Goal: Task Accomplishment & Management: Complete application form

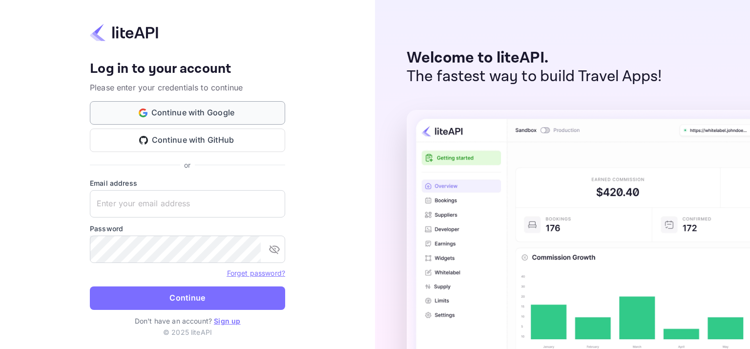
click at [204, 108] on button "Continue with Google" at bounding box center [187, 112] width 195 height 23
click at [231, 116] on button "Continue with Google" at bounding box center [187, 112] width 195 height 23
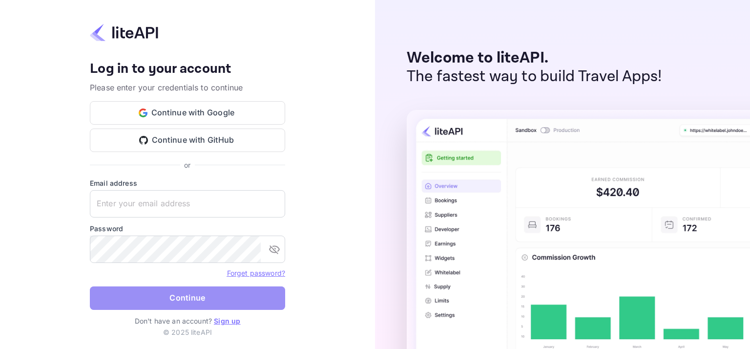
click at [176, 302] on button "Continue" at bounding box center [187, 297] width 195 height 23
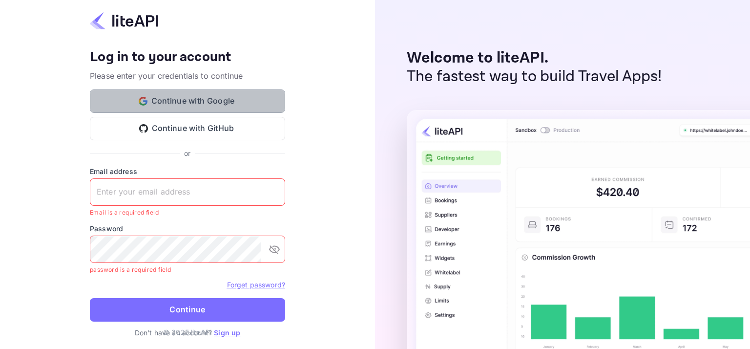
click at [182, 103] on button "Continue with Google" at bounding box center [187, 100] width 195 height 23
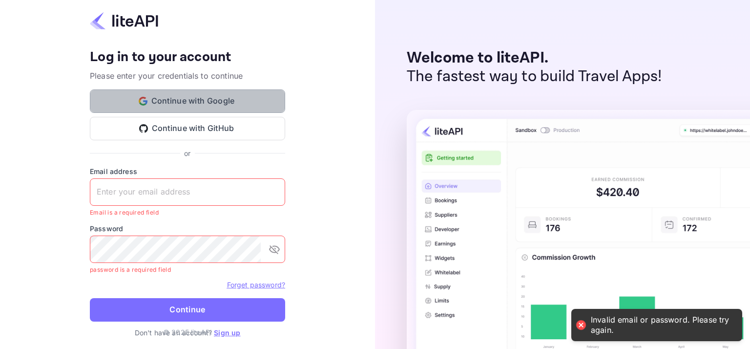
click at [206, 101] on button "Continue with Google" at bounding box center [187, 100] width 195 height 23
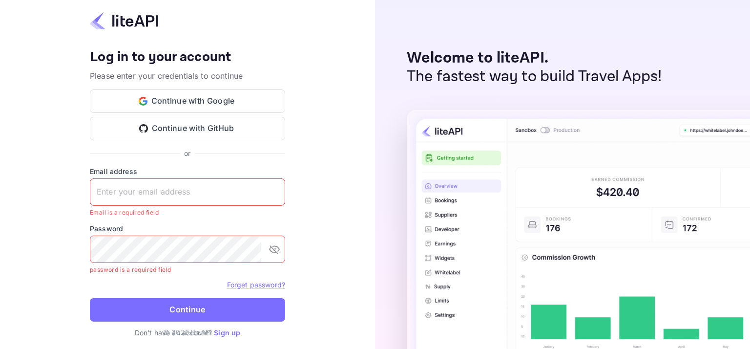
click at [168, 212] on p "Email is a required field" at bounding box center [184, 213] width 189 height 10
click at [170, 197] on input "text" at bounding box center [187, 191] width 195 height 27
type input "[EMAIL_ADDRESS][DOMAIN_NAME]"
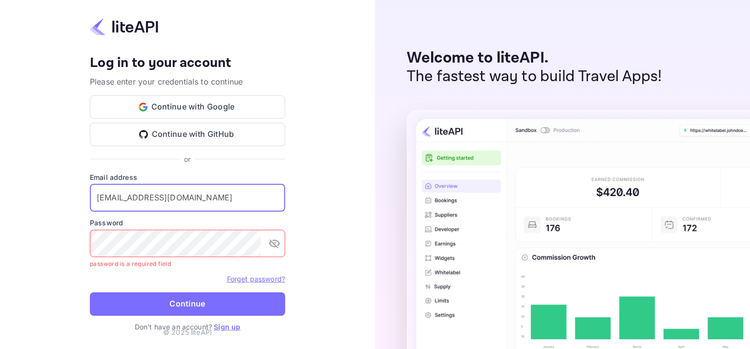
drag, startPoint x: 228, startPoint y: 202, endPoint x: 64, endPoint y: 206, distance: 163.7
click at [64, 206] on div "Your account has been created successfully, a confirmation link has been sent t…" at bounding box center [187, 174] width 375 height 349
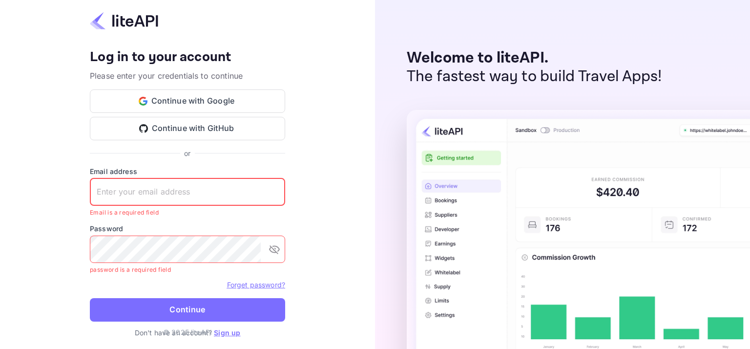
click at [188, 196] on input "text" at bounding box center [187, 191] width 195 height 27
type input "[EMAIL_ADDRESS][DOMAIN_NAME]"
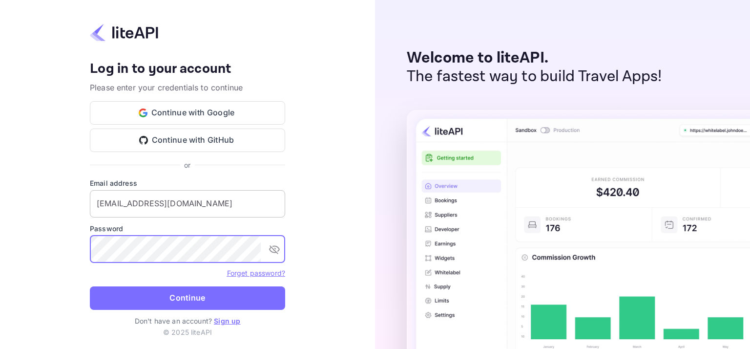
click at [90, 286] on button "Continue" at bounding box center [187, 297] width 195 height 23
click at [225, 299] on button "Continue" at bounding box center [187, 297] width 195 height 23
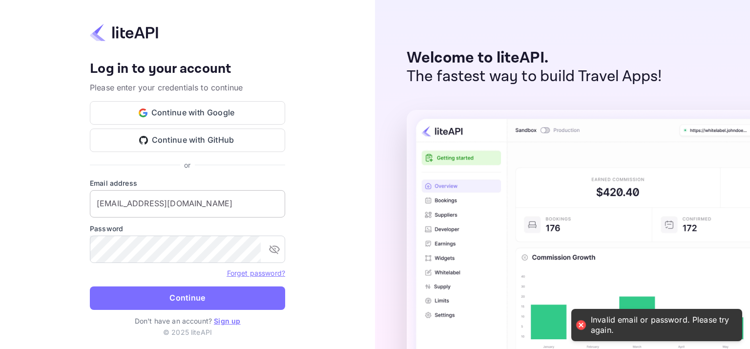
click at [225, 206] on input "[EMAIL_ADDRESS][DOMAIN_NAME]" at bounding box center [187, 203] width 195 height 27
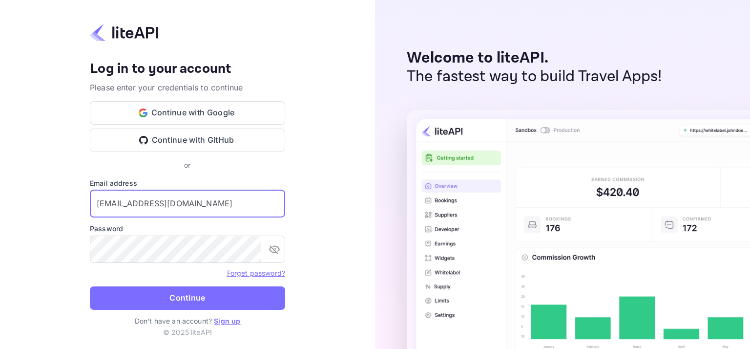
drag, startPoint x: 238, startPoint y: 207, endPoint x: 39, endPoint y: 198, distance: 199.5
click at [39, 198] on div "Your account has been created successfully, a confirmation link has been sent t…" at bounding box center [187, 174] width 375 height 349
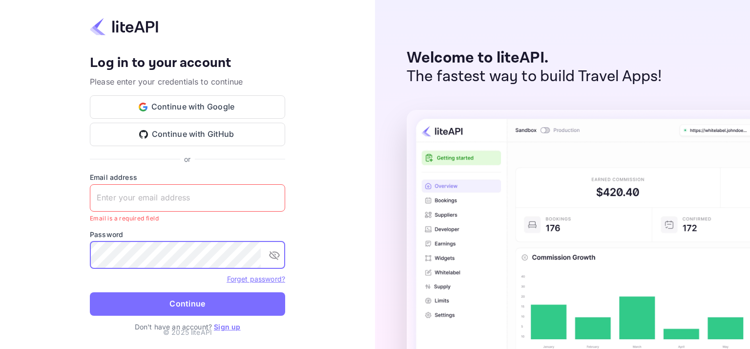
click at [24, 256] on div "Your account has been created successfully, a confirmation link has been sent t…" at bounding box center [187, 174] width 375 height 349
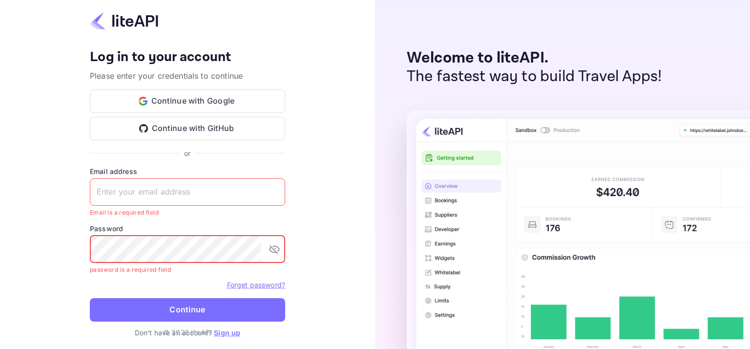
click at [129, 197] on input "text" at bounding box center [187, 191] width 195 height 27
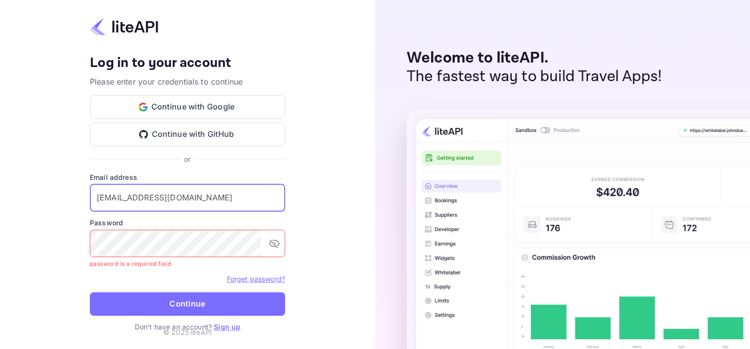
type input "[EMAIL_ADDRESS][DOMAIN_NAME]"
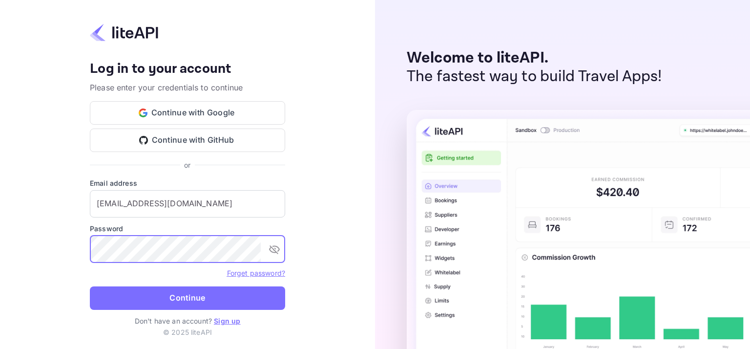
click at [90, 286] on button "Continue" at bounding box center [187, 297] width 195 height 23
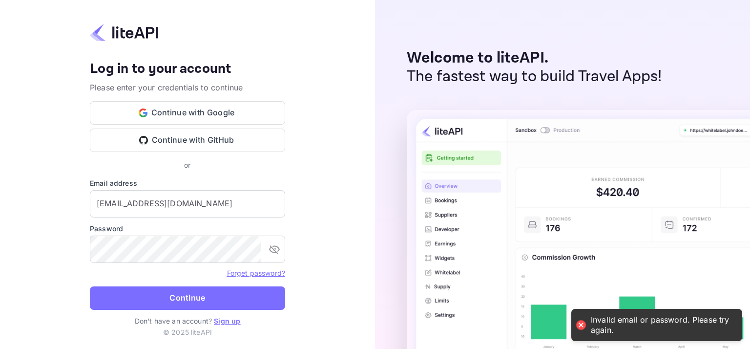
drag, startPoint x: 39, startPoint y: 231, endPoint x: 306, endPoint y: 140, distance: 281.9
click at [306, 140] on div "Your account has been created successfully, a confirmation link has been sent t…" at bounding box center [187, 174] width 375 height 349
